Goal: Book appointment/travel/reservation

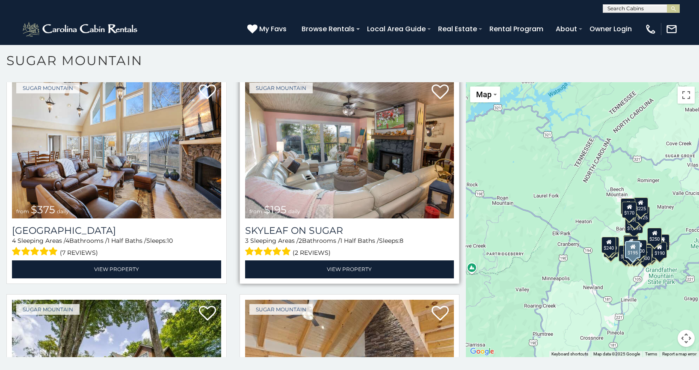
scroll to position [428, 0]
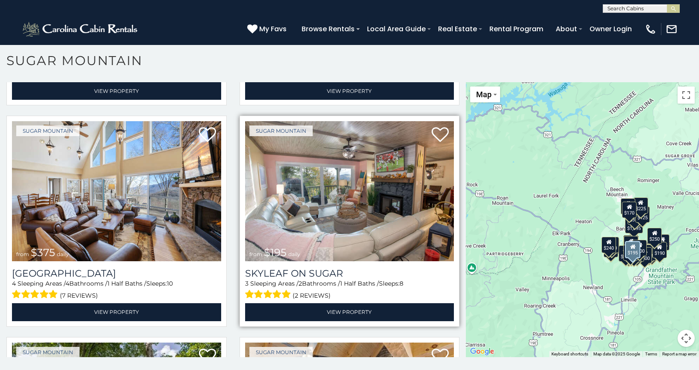
click at [358, 199] on img at bounding box center [349, 191] width 209 height 140
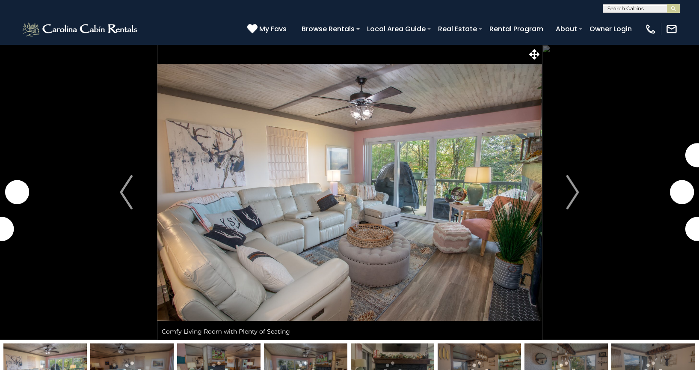
click at [576, 195] on img "Next" at bounding box center [573, 192] width 13 height 34
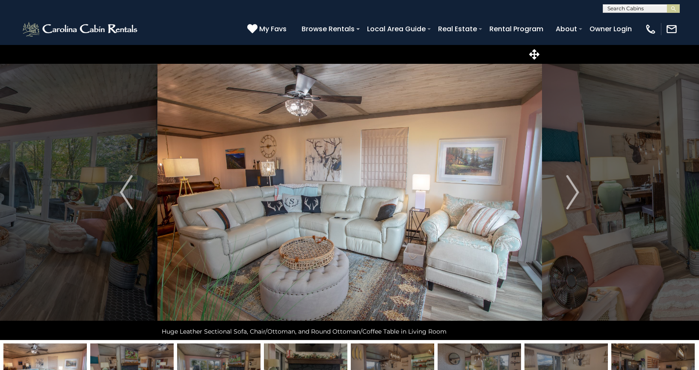
click at [576, 195] on img "Next" at bounding box center [573, 192] width 13 height 34
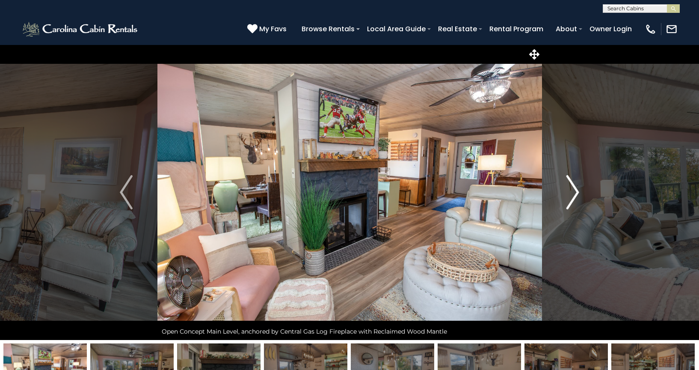
click at [574, 198] on img "Next" at bounding box center [573, 192] width 13 height 34
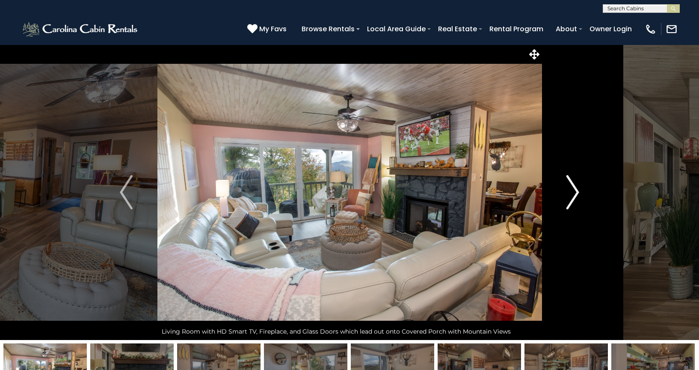
click at [576, 196] on img "Next" at bounding box center [573, 192] width 13 height 34
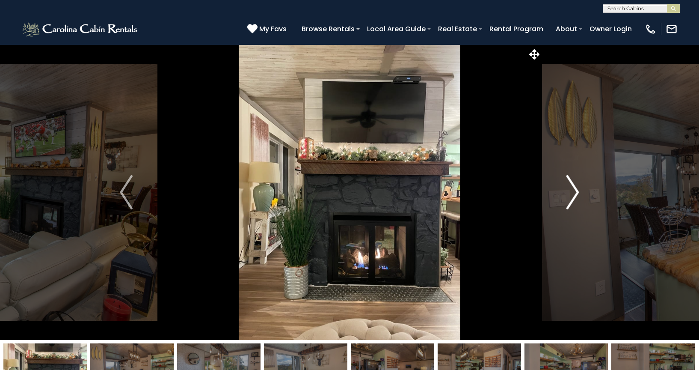
click at [576, 196] on img "Next" at bounding box center [573, 192] width 13 height 34
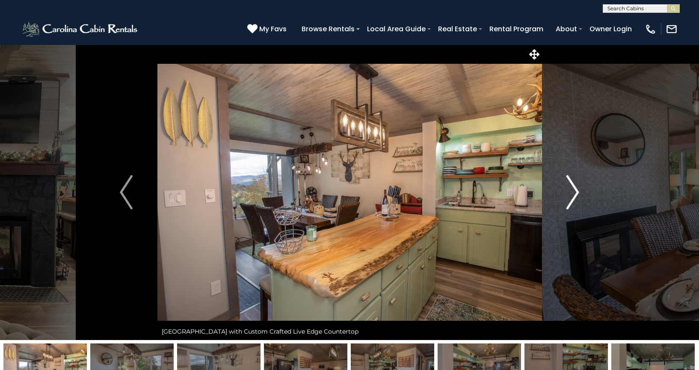
click at [576, 197] on img "Next" at bounding box center [573, 192] width 13 height 34
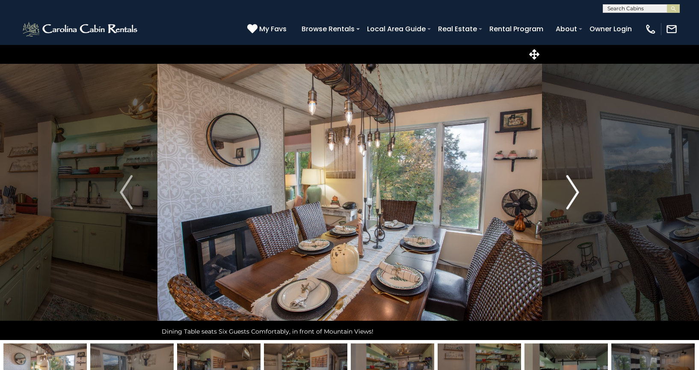
click at [576, 197] on img "Next" at bounding box center [573, 192] width 13 height 34
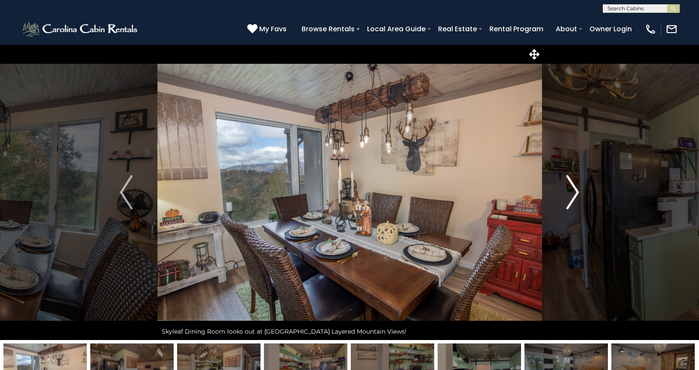
click at [576, 197] on img "Next" at bounding box center [573, 192] width 13 height 34
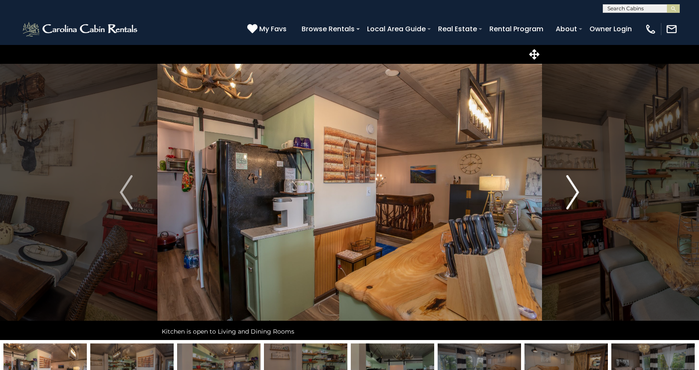
click at [576, 197] on img "Next" at bounding box center [573, 192] width 13 height 34
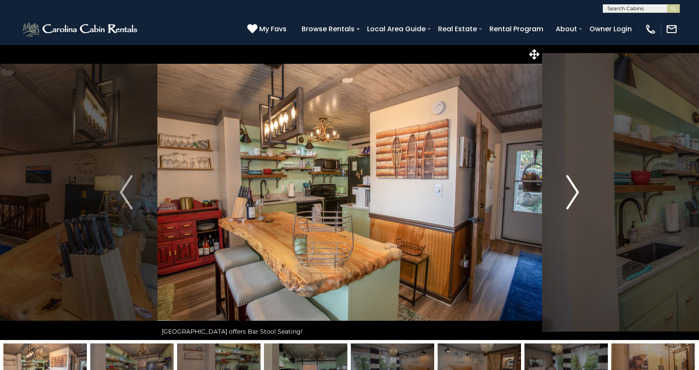
click at [576, 197] on img "Next" at bounding box center [573, 192] width 13 height 34
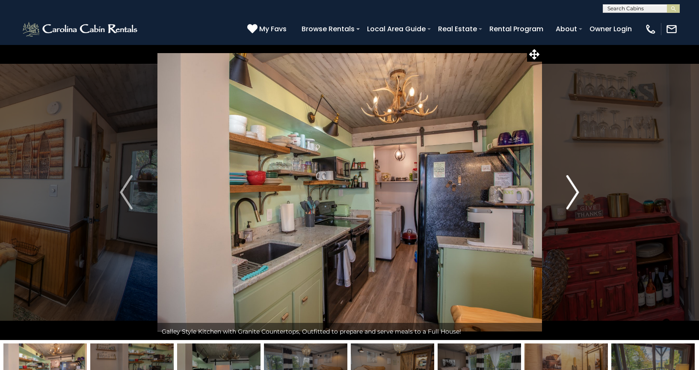
click at [576, 197] on img "Next" at bounding box center [573, 192] width 13 height 34
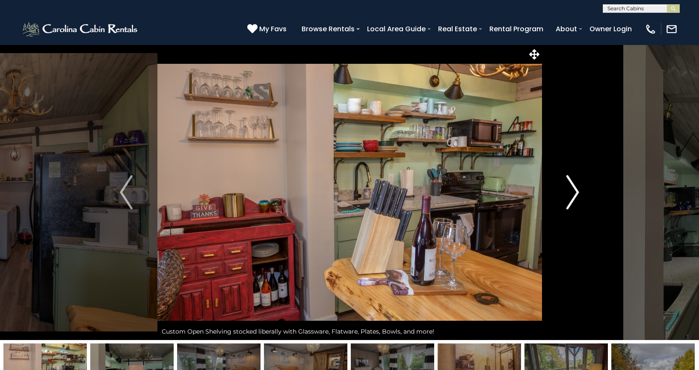
click at [576, 197] on img "Next" at bounding box center [573, 192] width 13 height 34
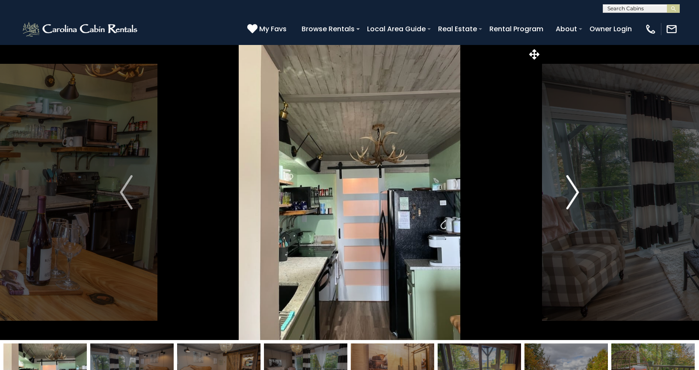
click at [576, 197] on img "Next" at bounding box center [573, 192] width 13 height 34
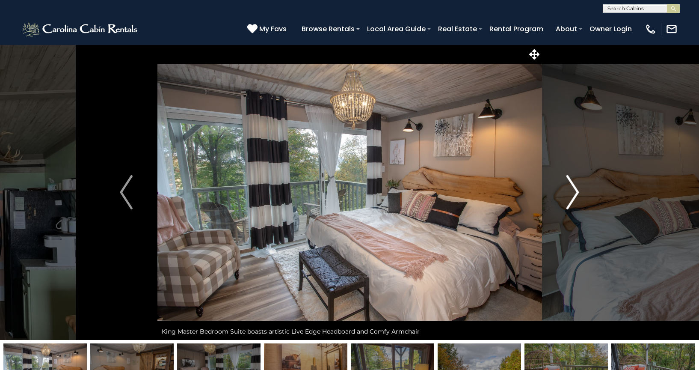
click at [576, 197] on img "Next" at bounding box center [573, 192] width 13 height 34
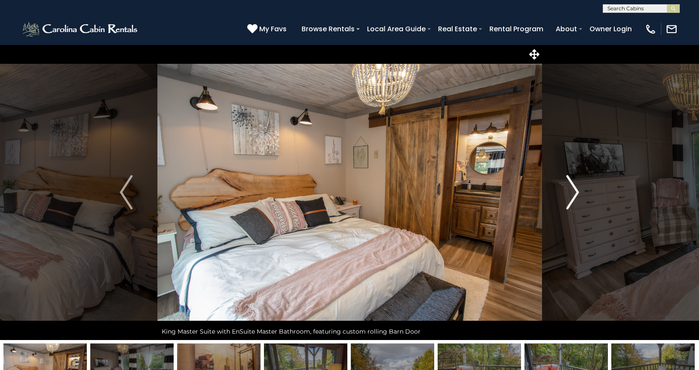
click at [576, 197] on img "Next" at bounding box center [573, 192] width 13 height 34
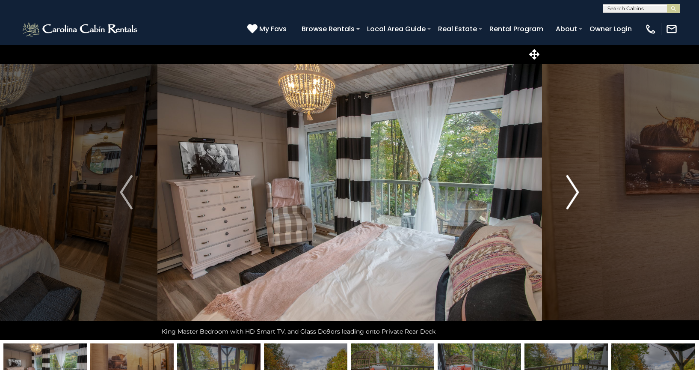
click at [576, 197] on img "Next" at bounding box center [573, 192] width 13 height 34
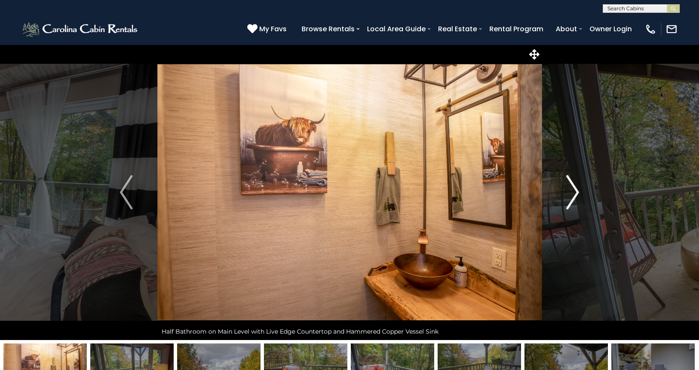
click at [576, 197] on img "Next" at bounding box center [573, 192] width 13 height 34
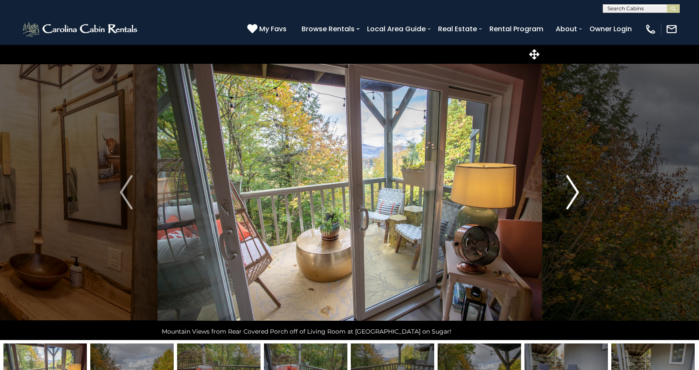
click at [576, 197] on img "Next" at bounding box center [573, 192] width 13 height 34
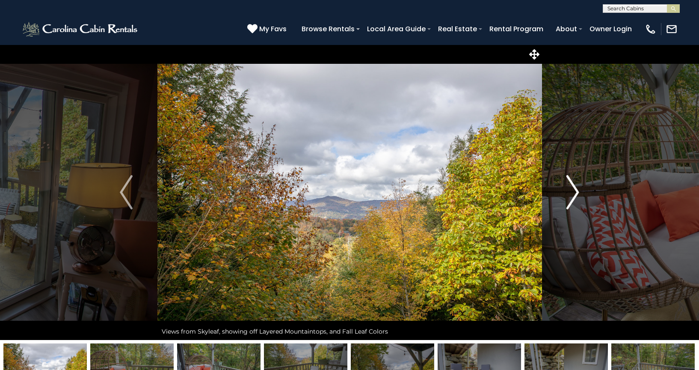
click at [576, 197] on img "Next" at bounding box center [573, 192] width 13 height 34
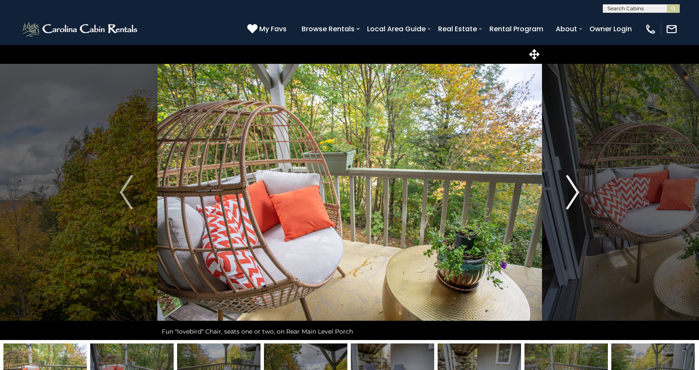
click at [576, 197] on img "Next" at bounding box center [573, 192] width 13 height 34
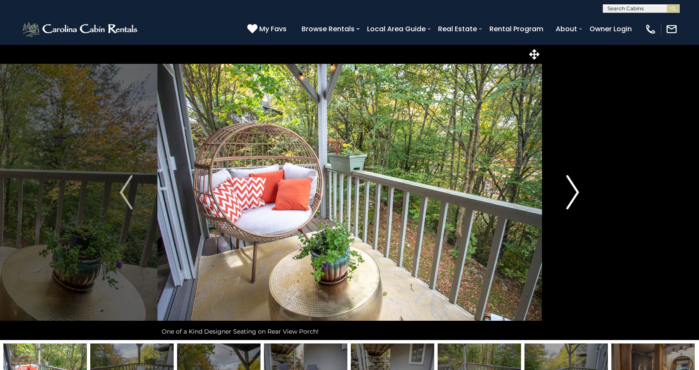
click at [576, 197] on img "Next" at bounding box center [573, 192] width 13 height 34
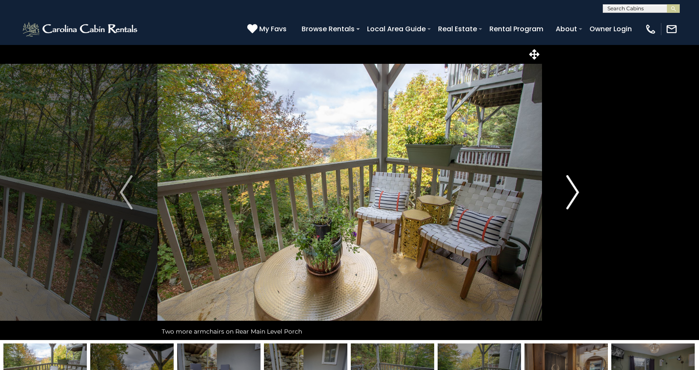
click at [576, 197] on img "Next" at bounding box center [573, 192] width 13 height 34
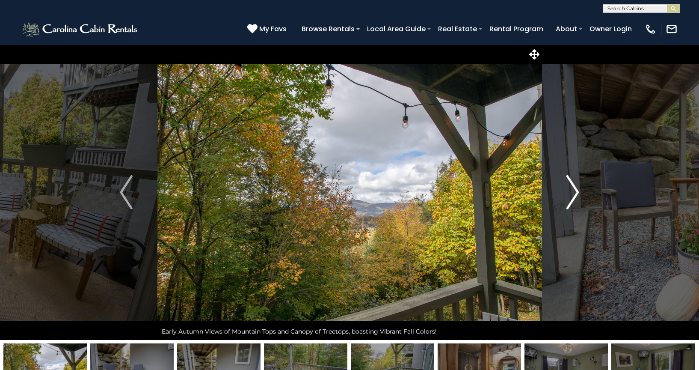
click at [576, 197] on img "Next" at bounding box center [573, 192] width 13 height 34
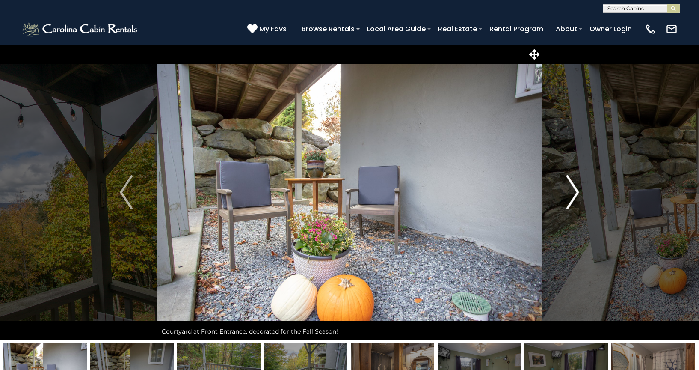
click at [576, 197] on img "Next" at bounding box center [573, 192] width 13 height 34
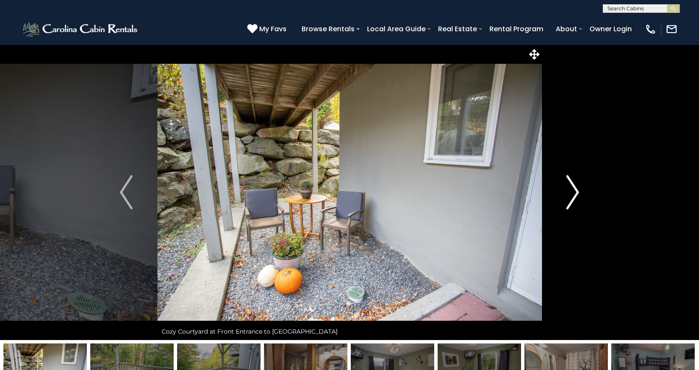
click at [576, 197] on img "Next" at bounding box center [573, 192] width 13 height 34
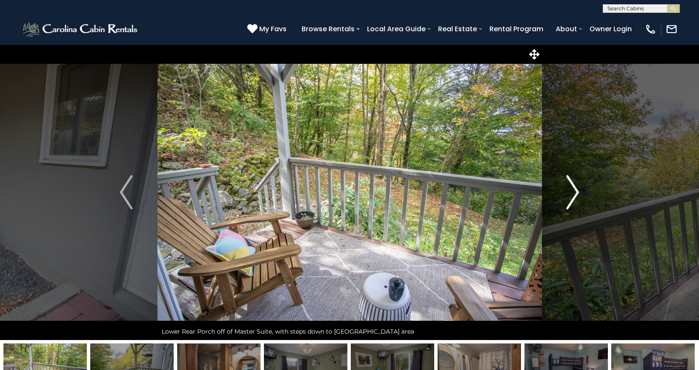
click at [576, 197] on img "Next" at bounding box center [573, 192] width 13 height 34
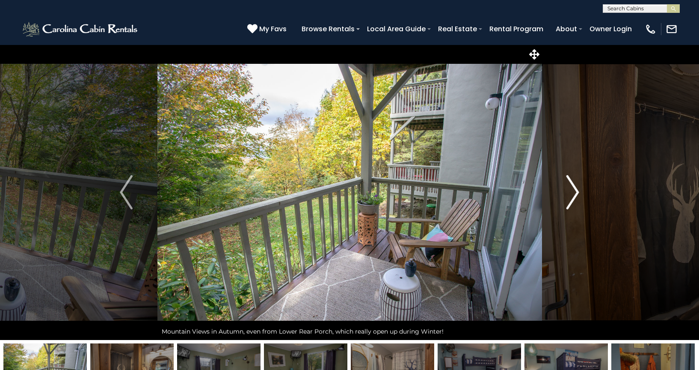
click at [576, 197] on img "Next" at bounding box center [573, 192] width 13 height 34
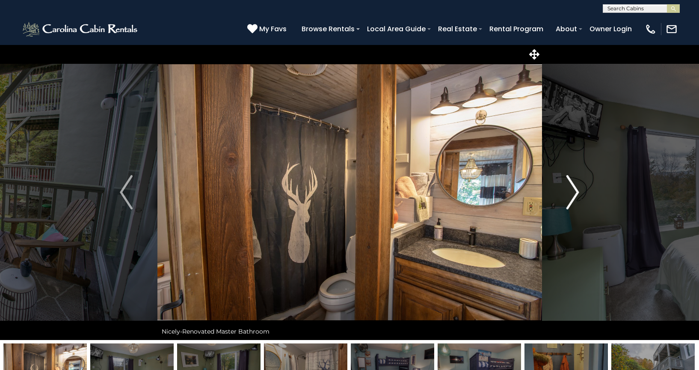
click at [576, 197] on img "Next" at bounding box center [573, 192] width 13 height 34
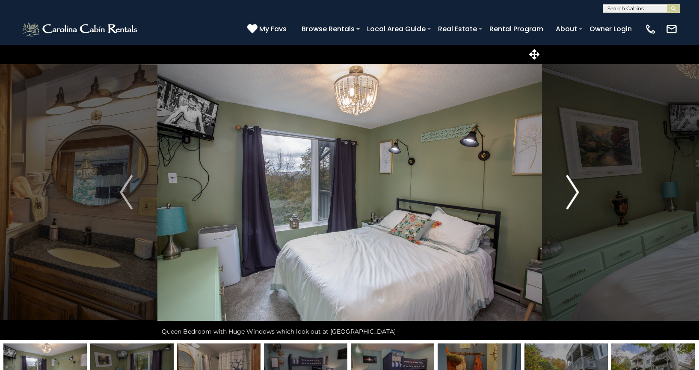
click at [576, 197] on img "Next" at bounding box center [573, 192] width 13 height 34
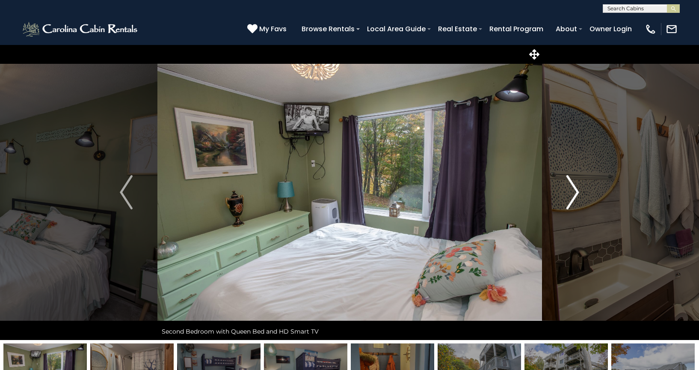
click at [576, 197] on img "Next" at bounding box center [573, 192] width 13 height 34
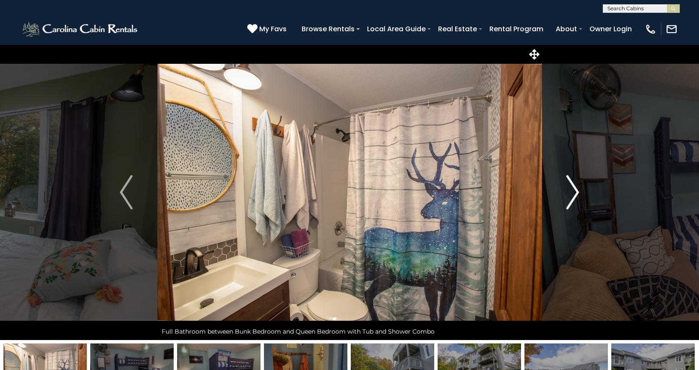
click at [576, 197] on img "Next" at bounding box center [573, 192] width 13 height 34
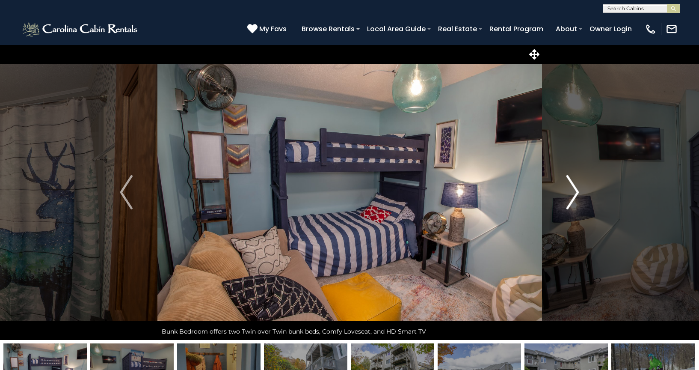
click at [576, 197] on img "Next" at bounding box center [573, 192] width 13 height 34
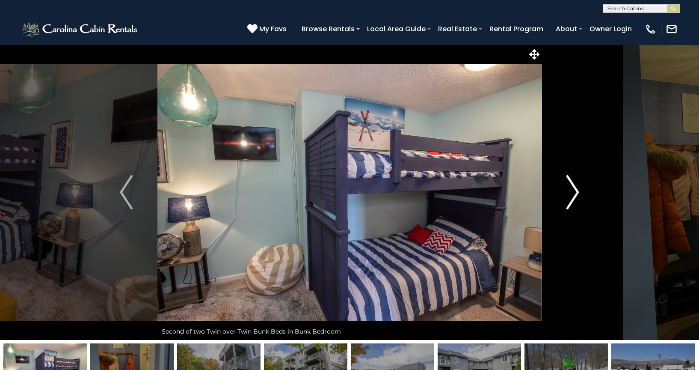
click at [576, 197] on img "Next" at bounding box center [573, 192] width 13 height 34
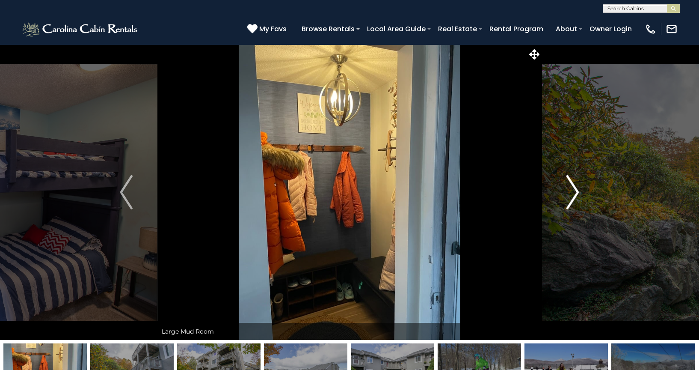
click at [573, 198] on img "Next" at bounding box center [573, 192] width 13 height 34
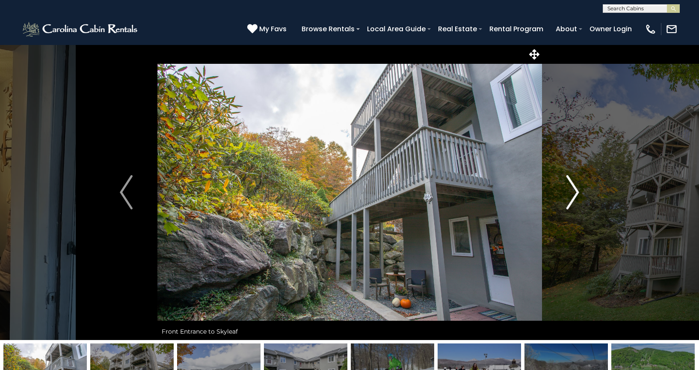
click at [573, 198] on img "Next" at bounding box center [573, 192] width 13 height 34
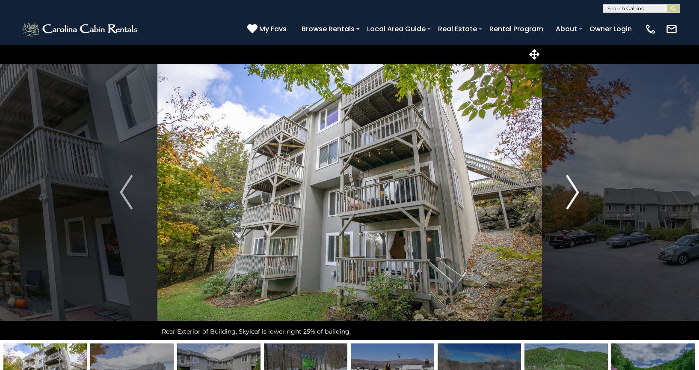
click at [572, 198] on img "Next" at bounding box center [573, 192] width 13 height 34
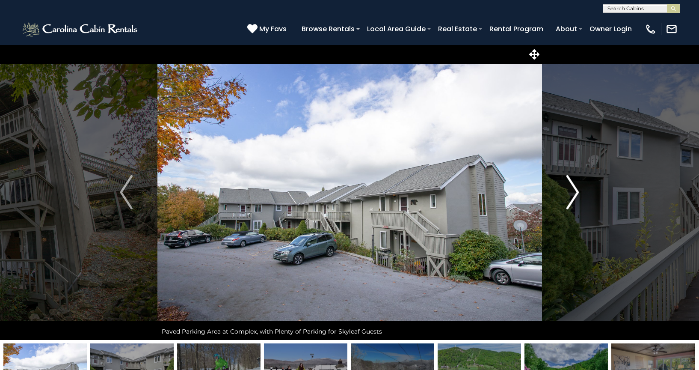
click at [572, 198] on img "Next" at bounding box center [573, 192] width 13 height 34
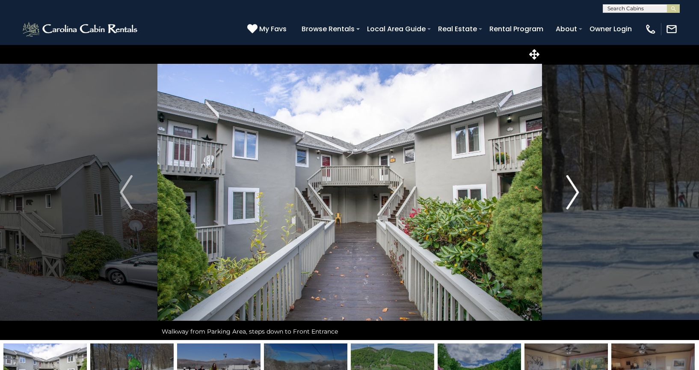
click at [572, 198] on img "Next" at bounding box center [573, 192] width 13 height 34
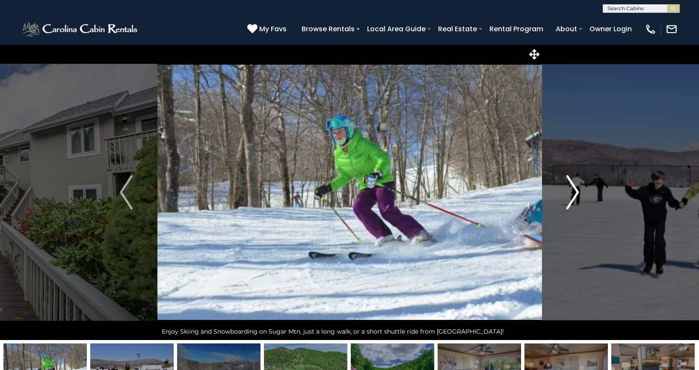
click at [572, 198] on img "Next" at bounding box center [573, 192] width 13 height 34
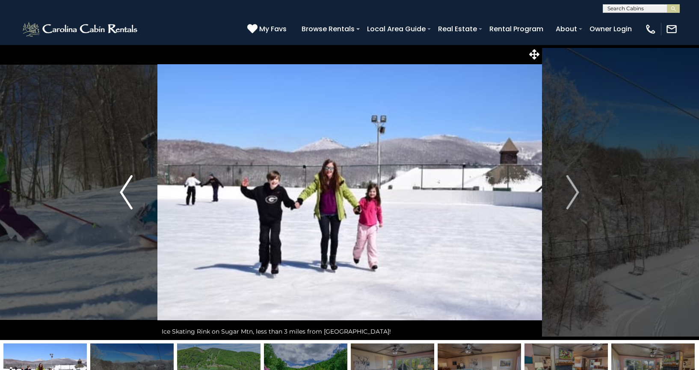
click at [122, 199] on img "Previous" at bounding box center [126, 192] width 13 height 34
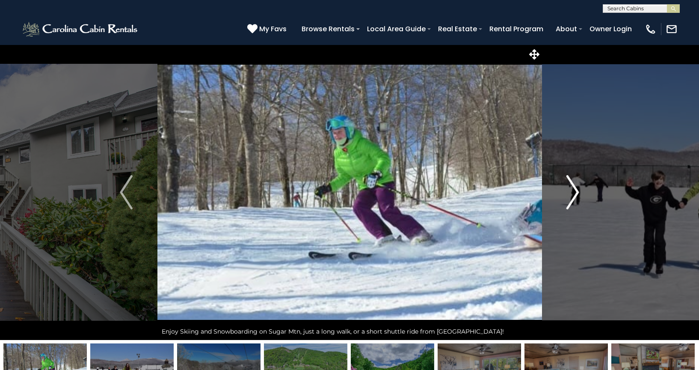
click at [572, 197] on img "Next" at bounding box center [573, 192] width 13 height 34
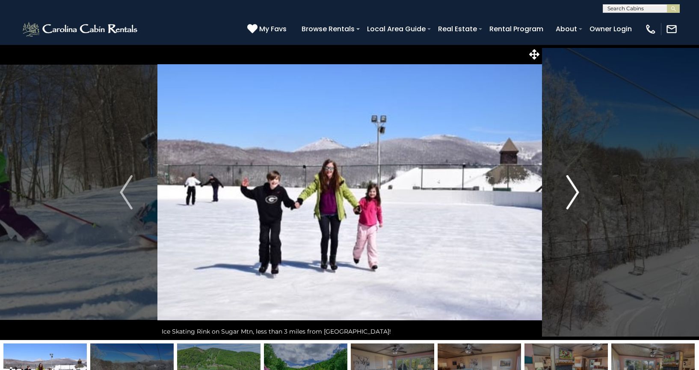
click at [572, 197] on img "Next" at bounding box center [573, 192] width 13 height 34
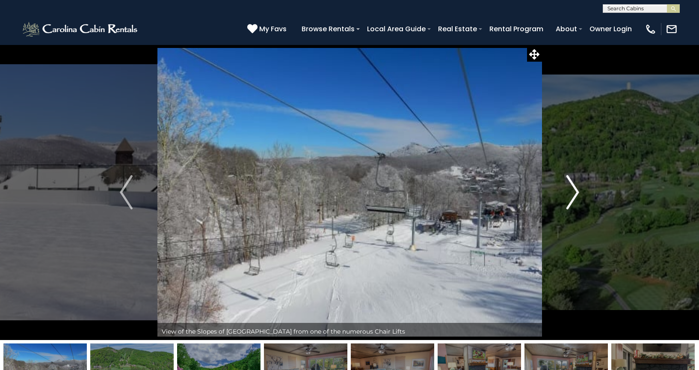
click at [572, 197] on img "Next" at bounding box center [573, 192] width 13 height 34
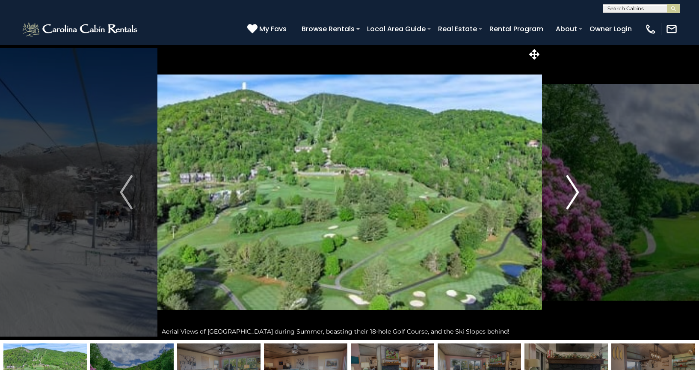
click at [572, 197] on img "Next" at bounding box center [573, 192] width 13 height 34
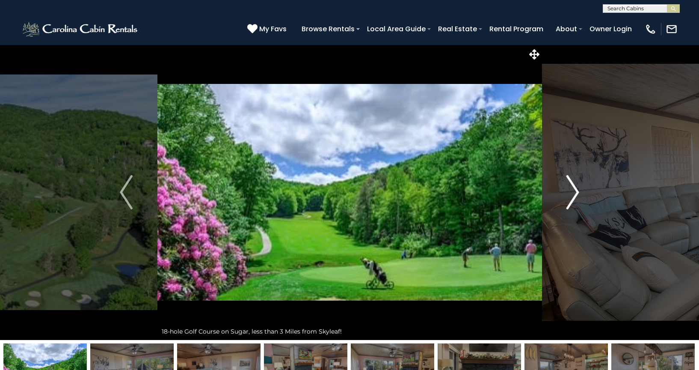
click at [572, 197] on img "Next" at bounding box center [573, 192] width 13 height 34
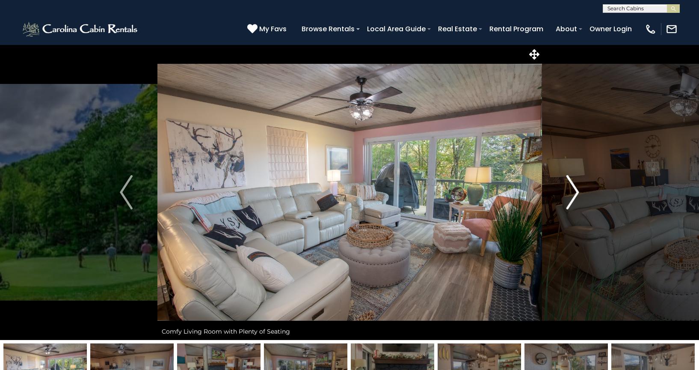
click at [572, 197] on img "Next" at bounding box center [573, 192] width 13 height 34
